Goal: Browse casually

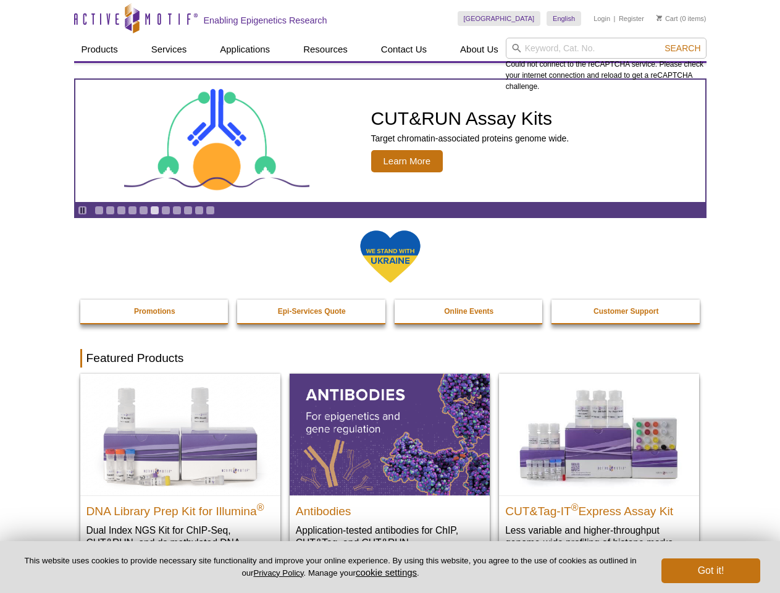
click at [606, 48] on input "search" at bounding box center [606, 48] width 201 height 21
click at [682, 48] on span "Search" at bounding box center [682, 48] width 36 height 10
click at [82, 210] on icon "Pause" at bounding box center [82, 210] width 8 height 8
click at [99, 210] on link "Go to slide 1" at bounding box center [98, 210] width 9 height 9
click at [110, 210] on link "Go to slide 2" at bounding box center [110, 210] width 9 height 9
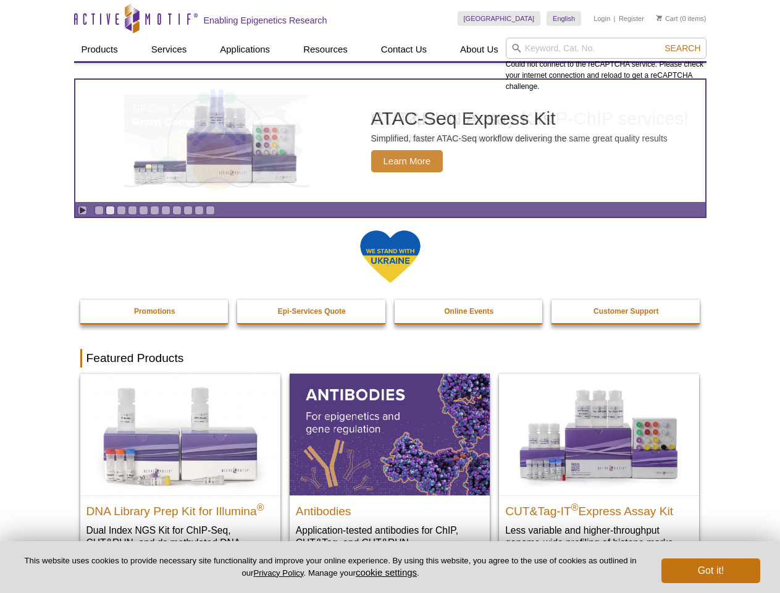
click at [121, 210] on link "Go to slide 3" at bounding box center [121, 210] width 9 height 9
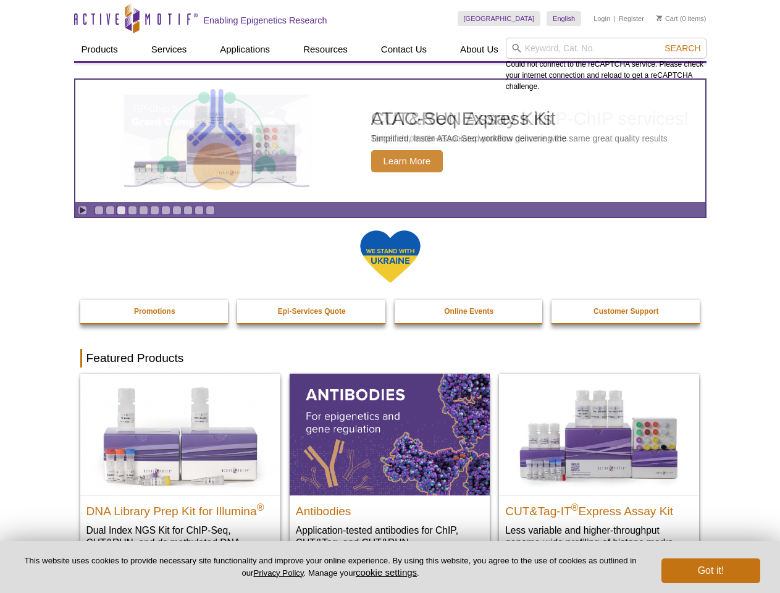
click at [132, 210] on link "Go to slide 4" at bounding box center [132, 210] width 9 height 9
click at [143, 210] on link "Go to slide 5" at bounding box center [143, 210] width 9 height 9
click at [154, 210] on link "Go to slide 6" at bounding box center [154, 210] width 9 height 9
click at [165, 210] on link "Go to slide 7" at bounding box center [165, 210] width 9 height 9
